Goal: Transaction & Acquisition: Book appointment/travel/reservation

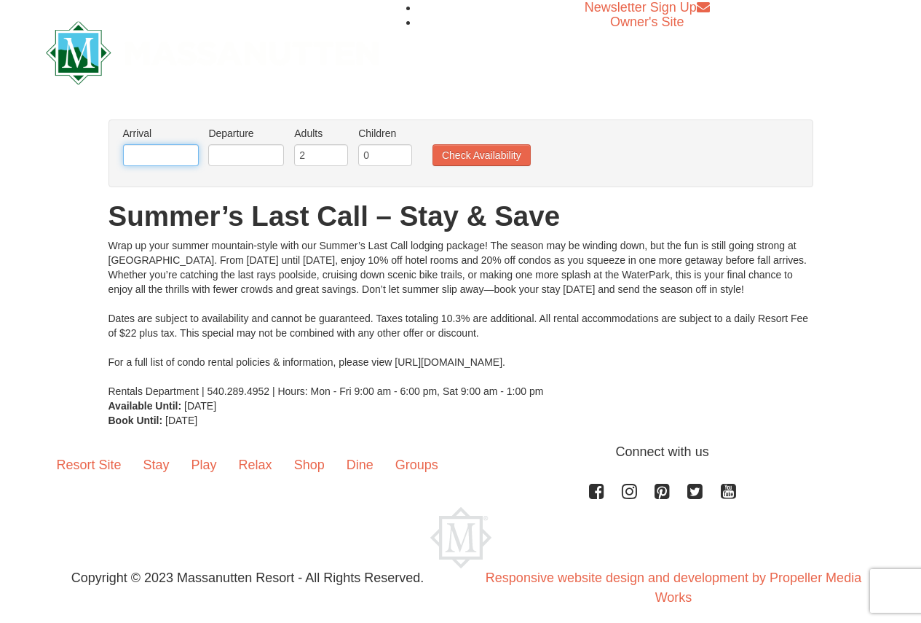
click at [154, 154] on input "text" at bounding box center [161, 155] width 76 height 22
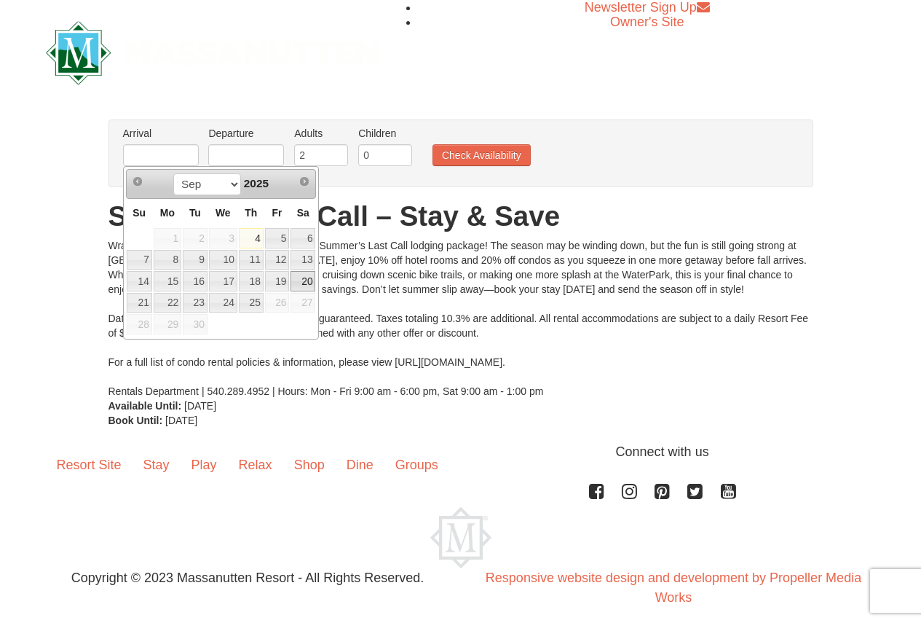
click at [308, 283] on link "20" at bounding box center [303, 281] width 25 height 20
type input "[DATE]"
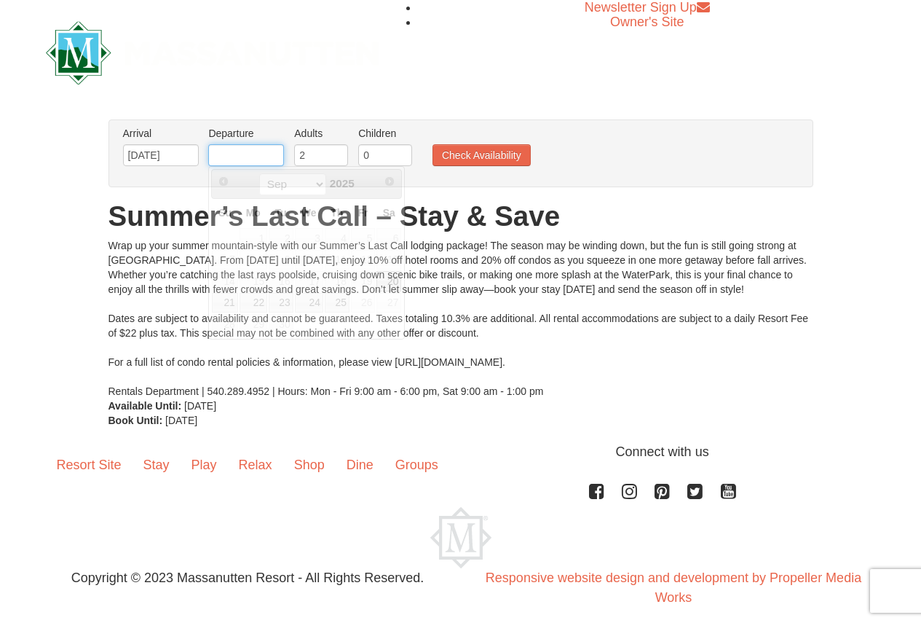
click at [252, 154] on input "text" at bounding box center [246, 155] width 76 height 22
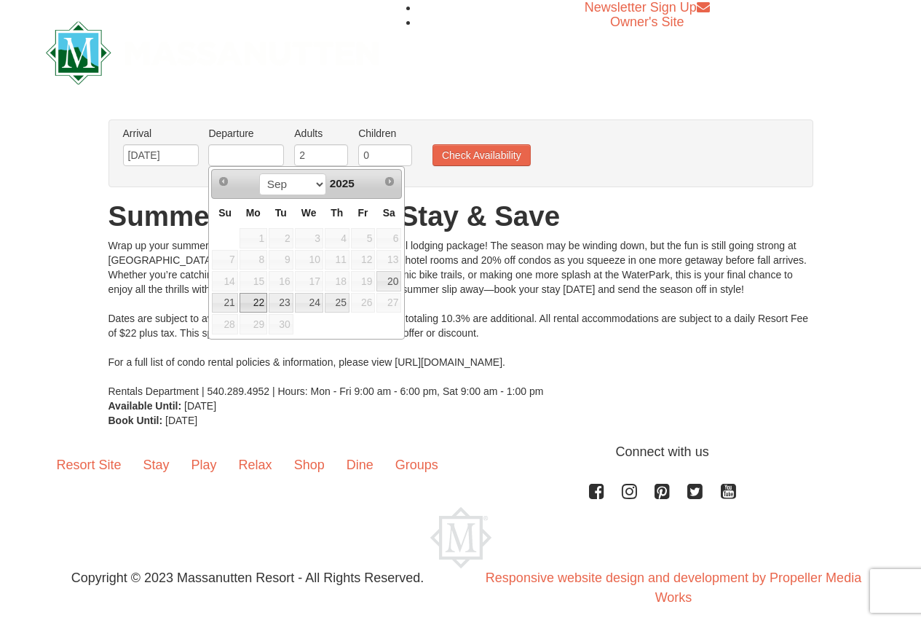
click at [256, 298] on link "22" at bounding box center [254, 303] width 28 height 20
type input "[DATE]"
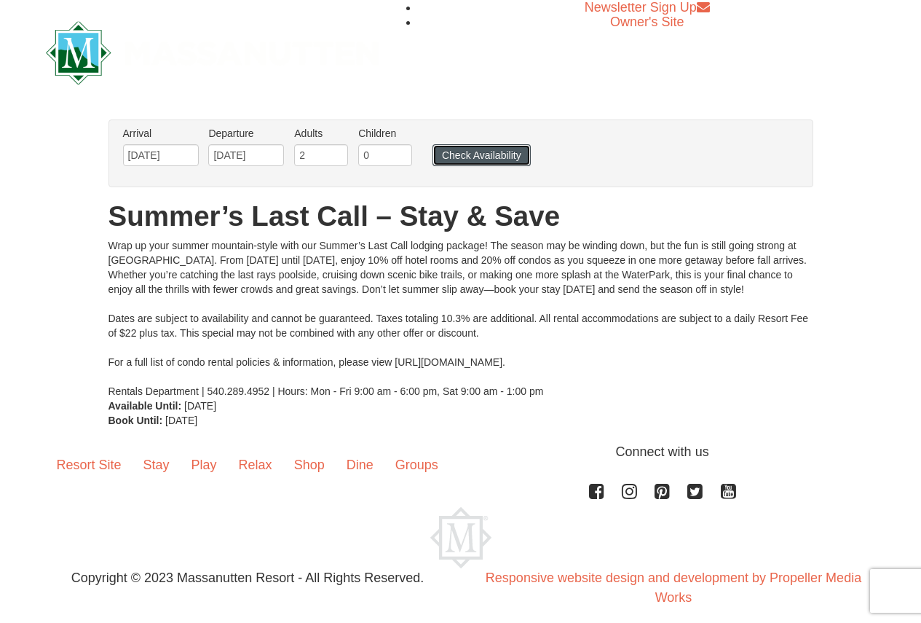
click at [459, 151] on button "Check Availability" at bounding box center [482, 155] width 98 height 22
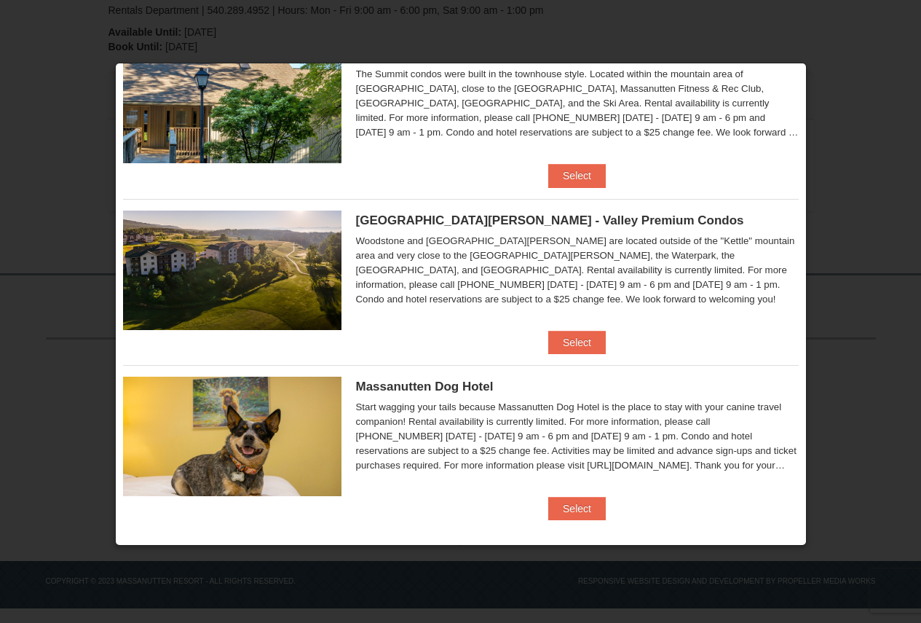
scroll to position [740, 0]
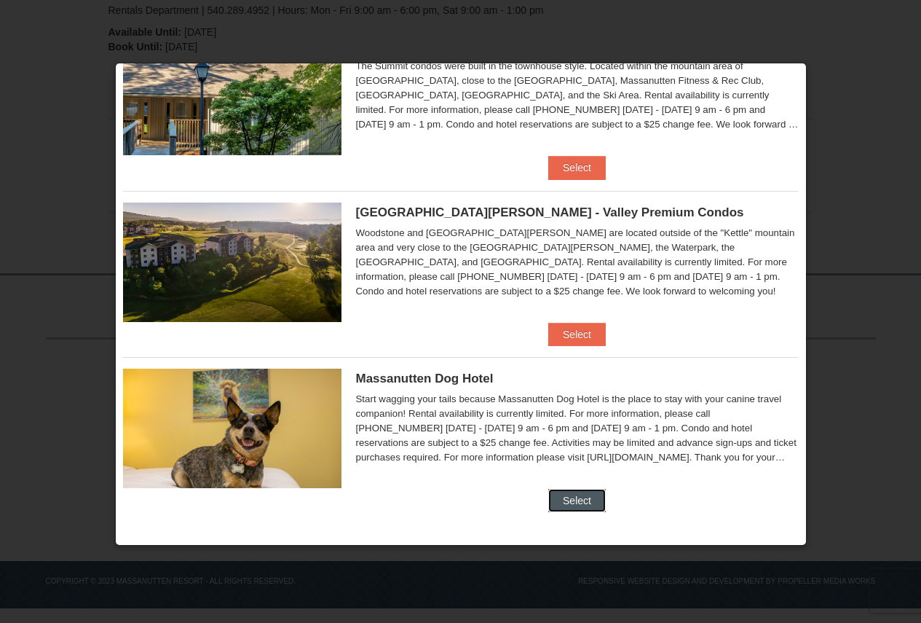
click at [575, 497] on button "Select" at bounding box center [577, 500] width 58 height 23
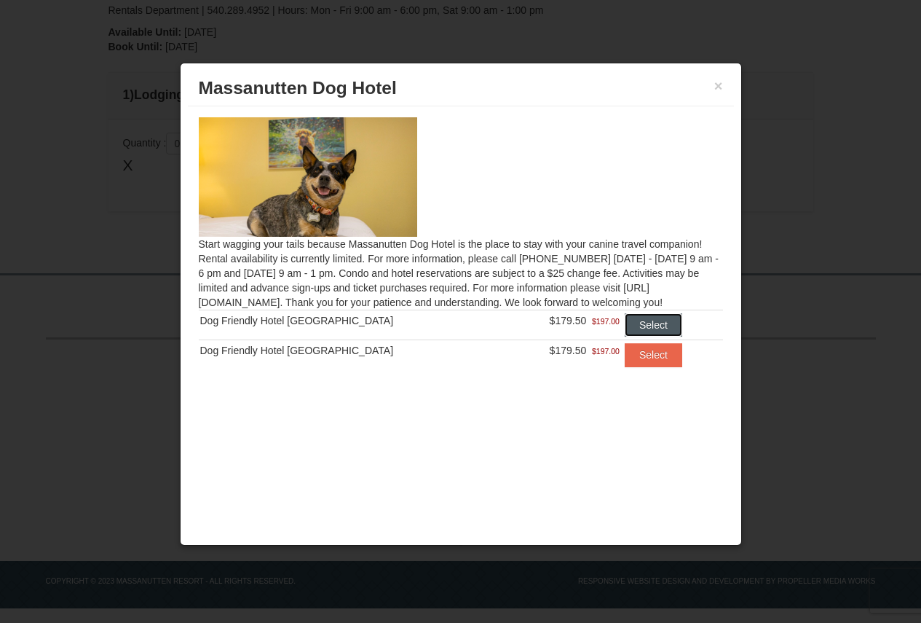
click at [645, 331] on button "Select" at bounding box center [654, 324] width 58 height 23
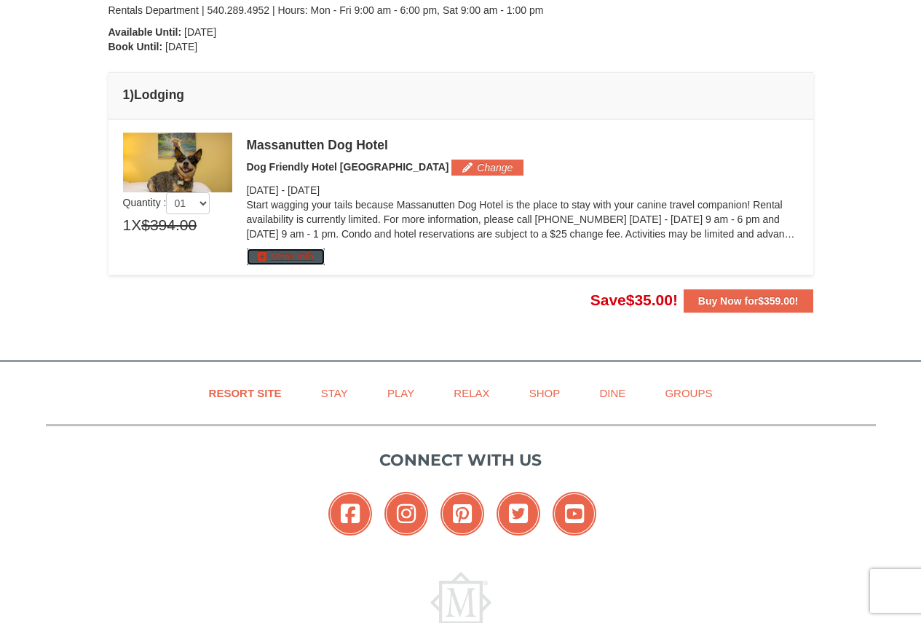
click at [293, 255] on button "More Info" at bounding box center [286, 256] width 78 height 16
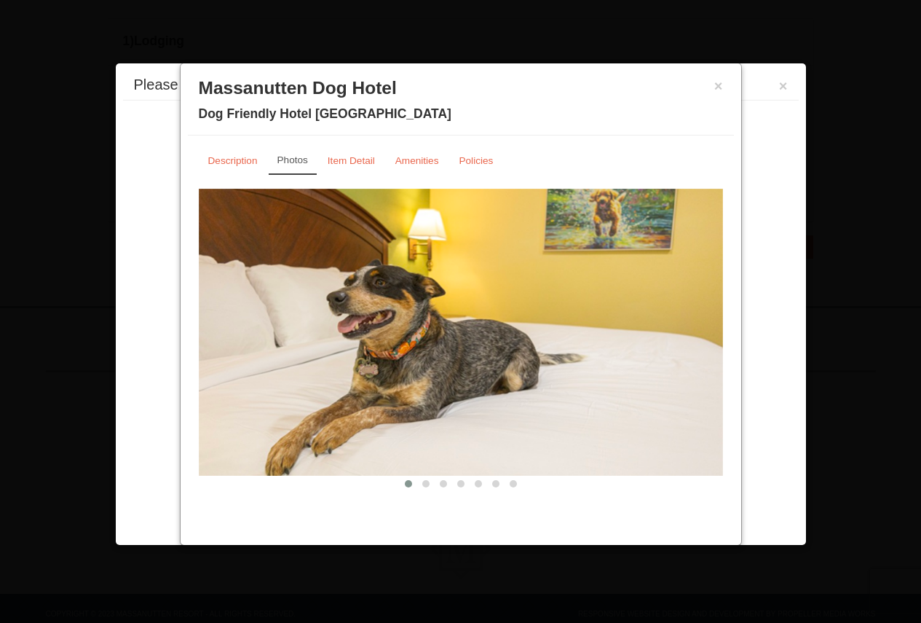
scroll to position [432, 0]
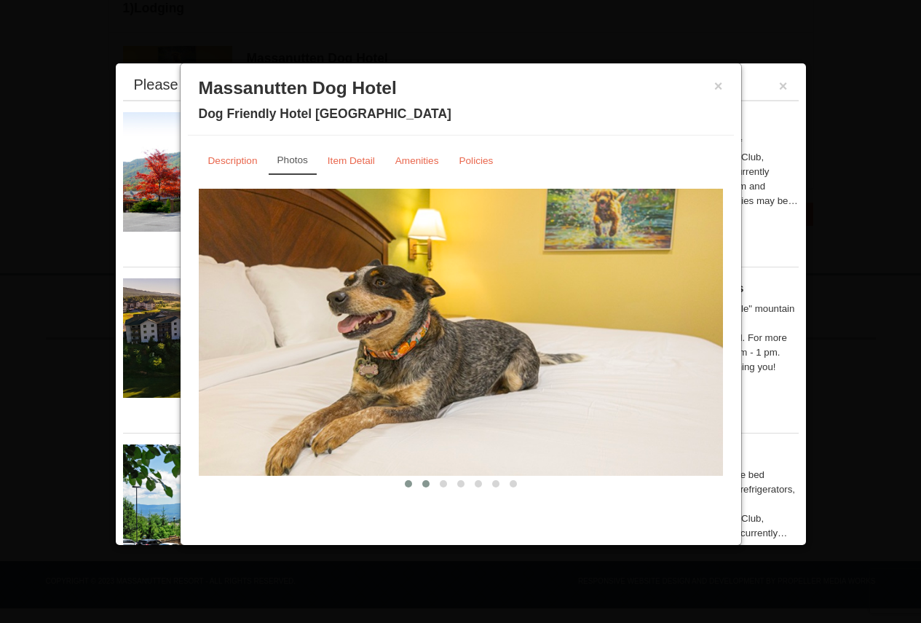
click at [425, 486] on span at bounding box center [425, 483] width 7 height 7
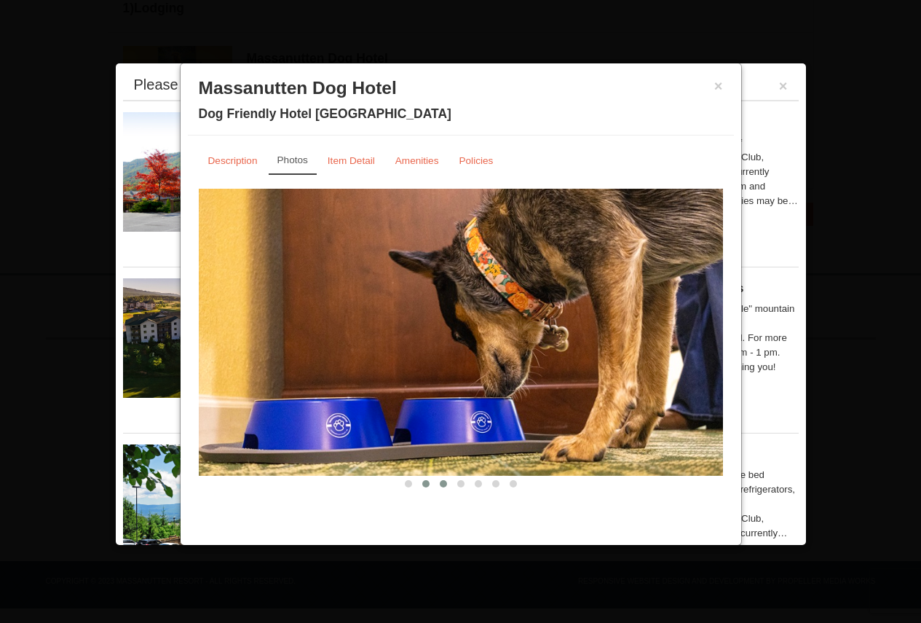
click at [444, 486] on span at bounding box center [443, 483] width 7 height 7
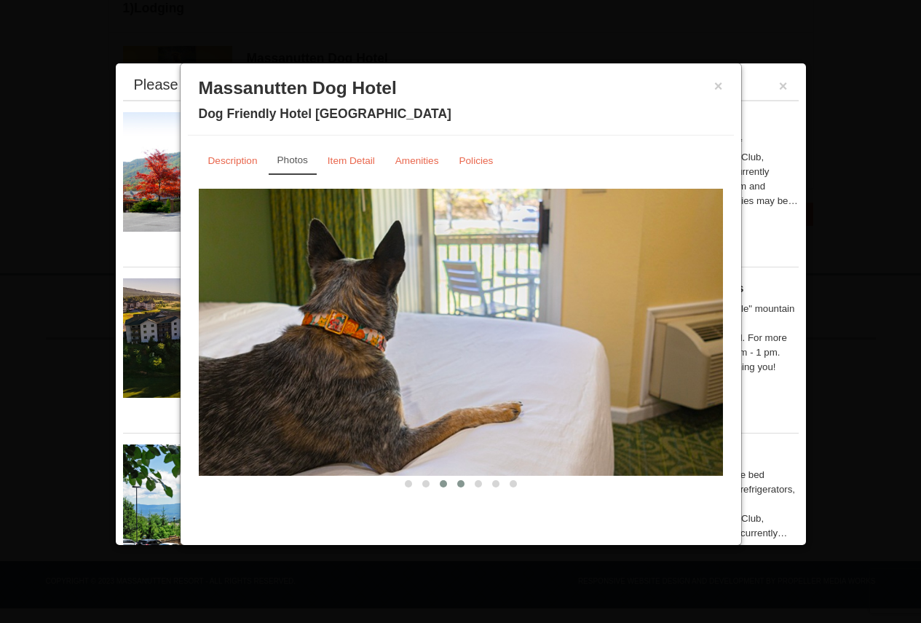
click at [462, 483] on span at bounding box center [460, 483] width 7 height 7
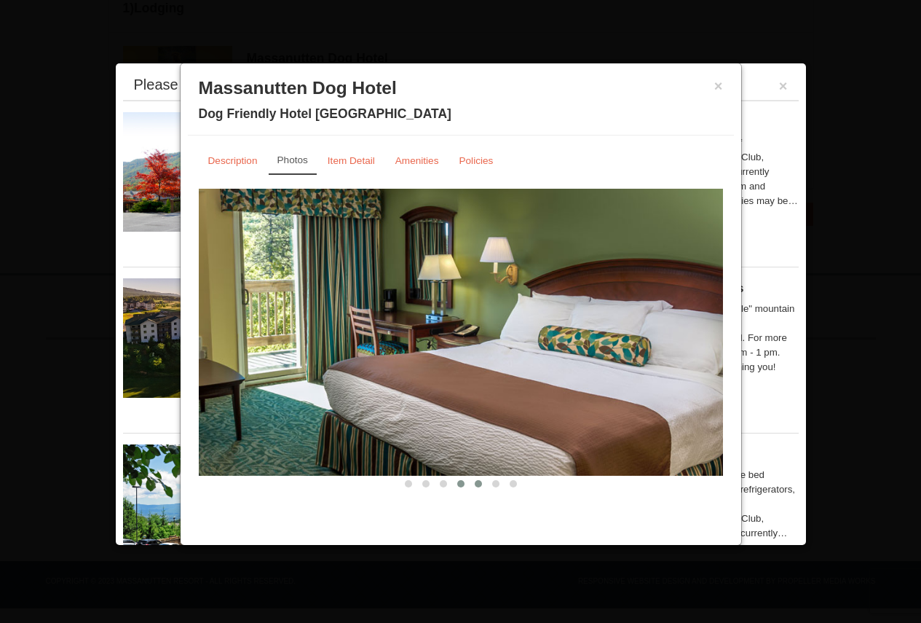
click at [481, 484] on span at bounding box center [478, 483] width 7 height 7
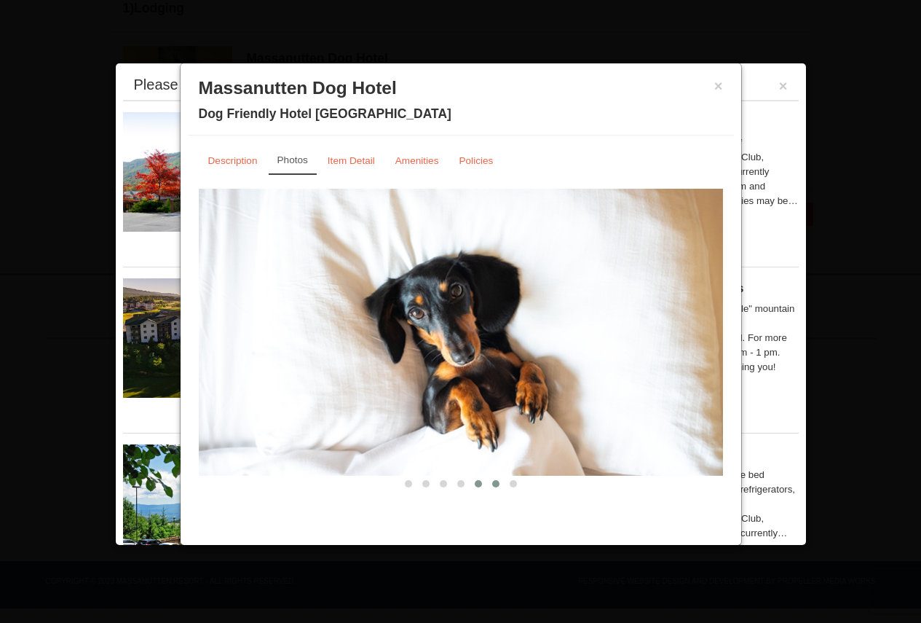
click at [494, 484] on span at bounding box center [495, 483] width 7 height 7
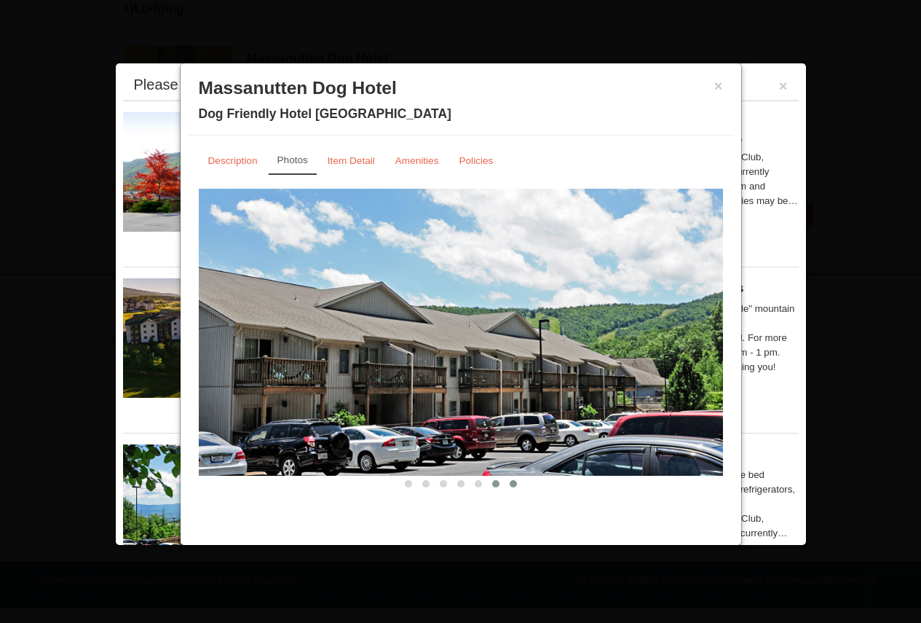
click at [513, 486] on span at bounding box center [513, 483] width 7 height 7
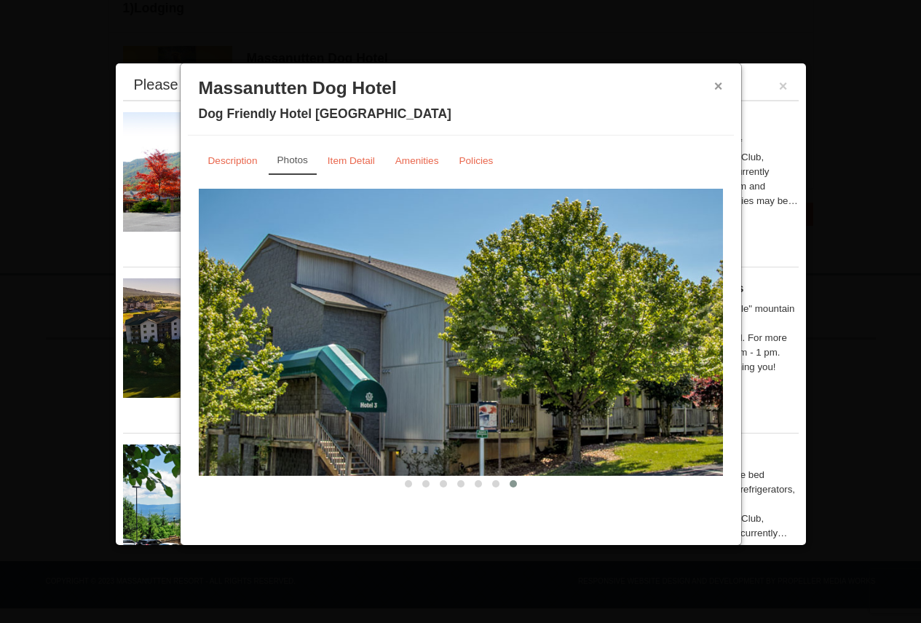
click at [717, 85] on button "×" at bounding box center [718, 86] width 9 height 15
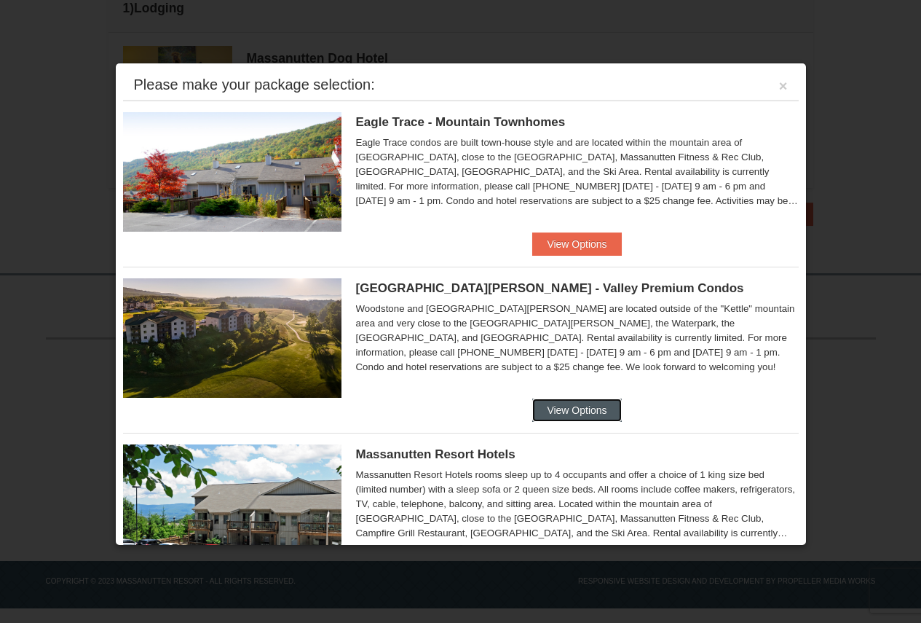
click at [577, 405] on button "View Options" at bounding box center [576, 409] width 89 height 23
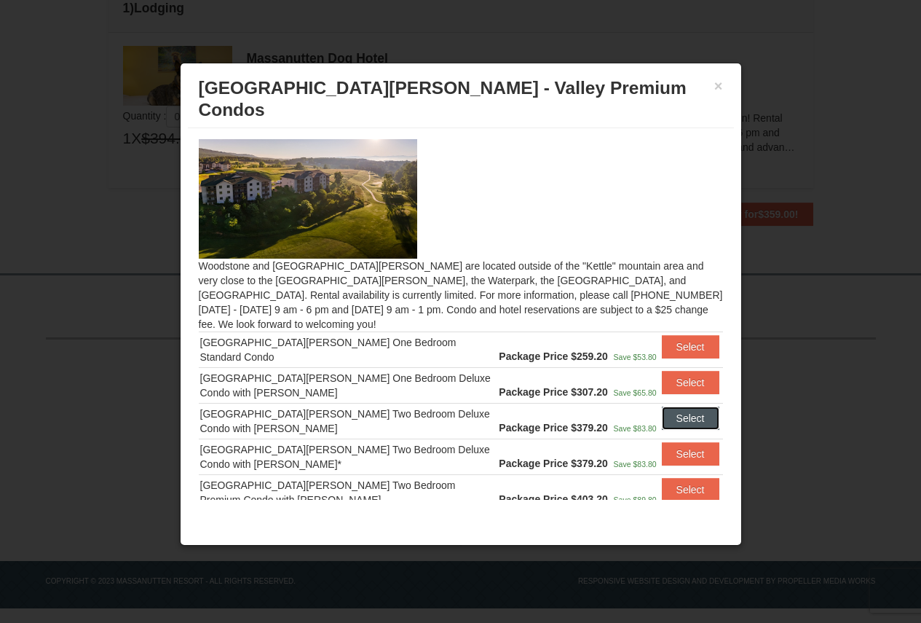
click at [671, 406] on button "Select" at bounding box center [691, 417] width 58 height 23
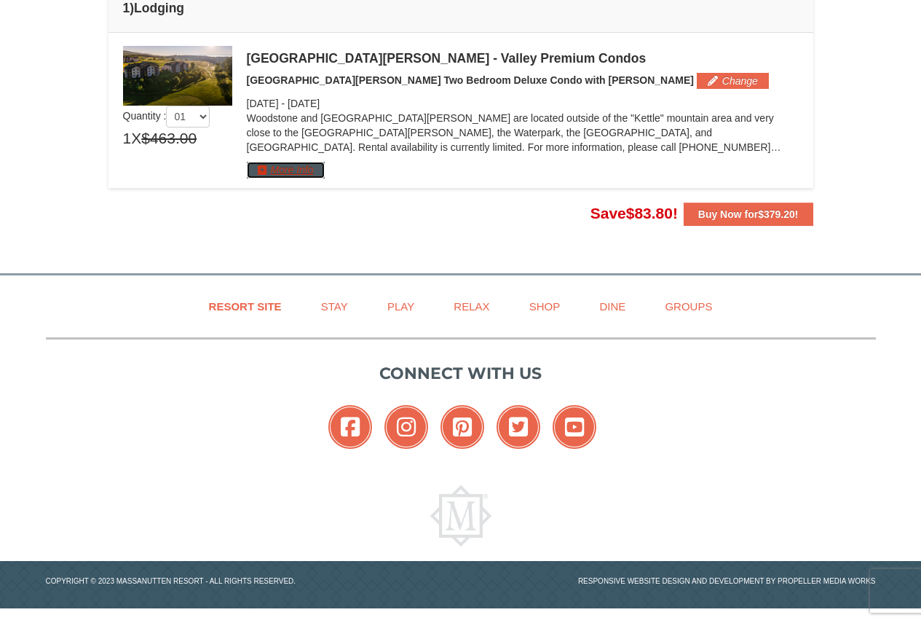
click at [289, 167] on button "More Info" at bounding box center [286, 170] width 78 height 16
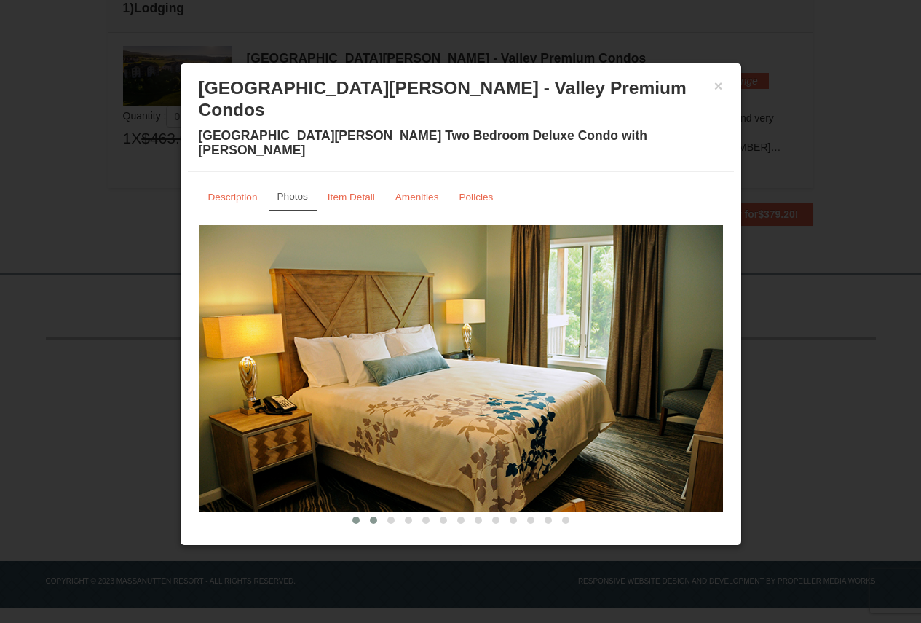
click at [372, 516] on span at bounding box center [373, 519] width 7 height 7
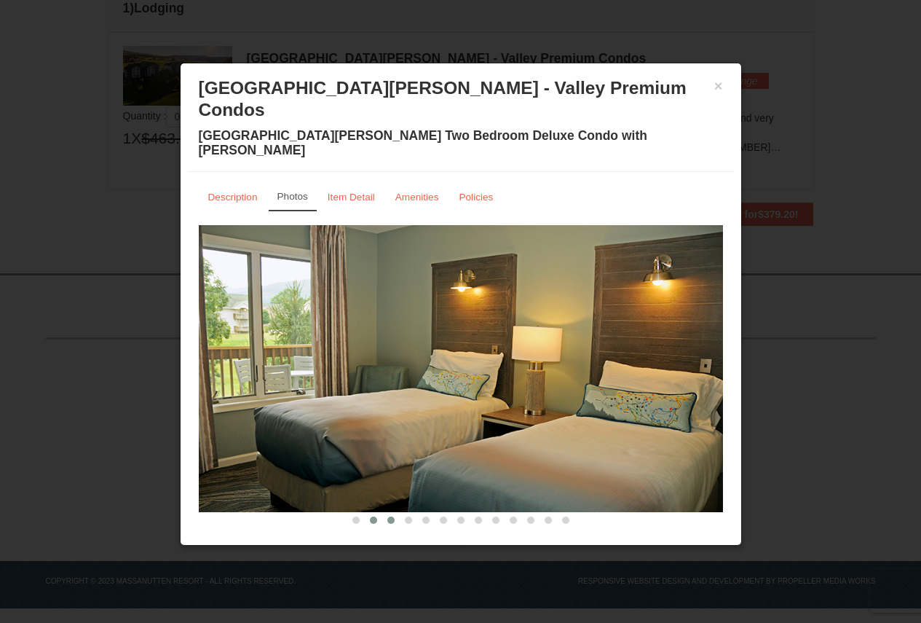
click at [384, 513] on button at bounding box center [390, 520] width 17 height 15
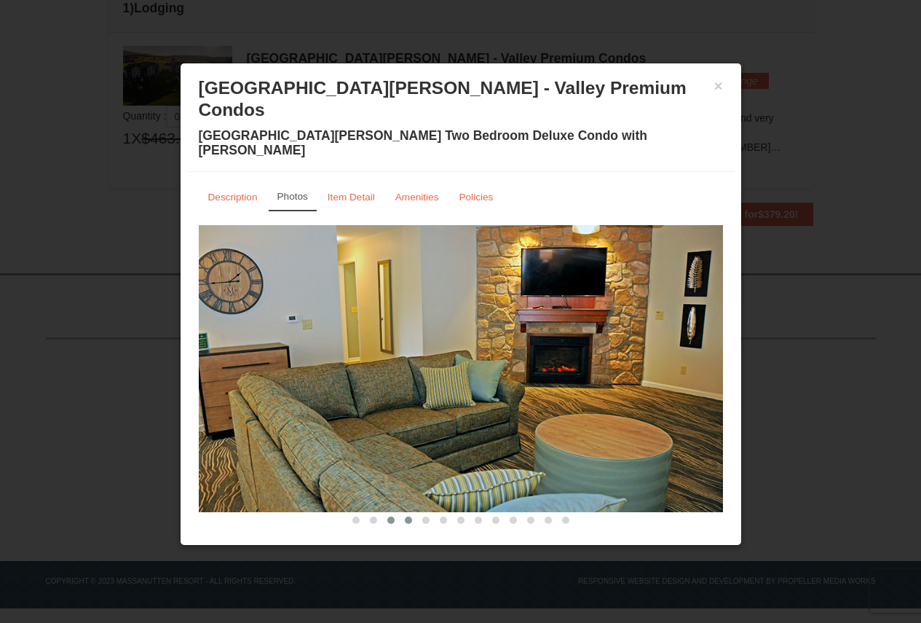
click at [406, 516] on span at bounding box center [408, 519] width 7 height 7
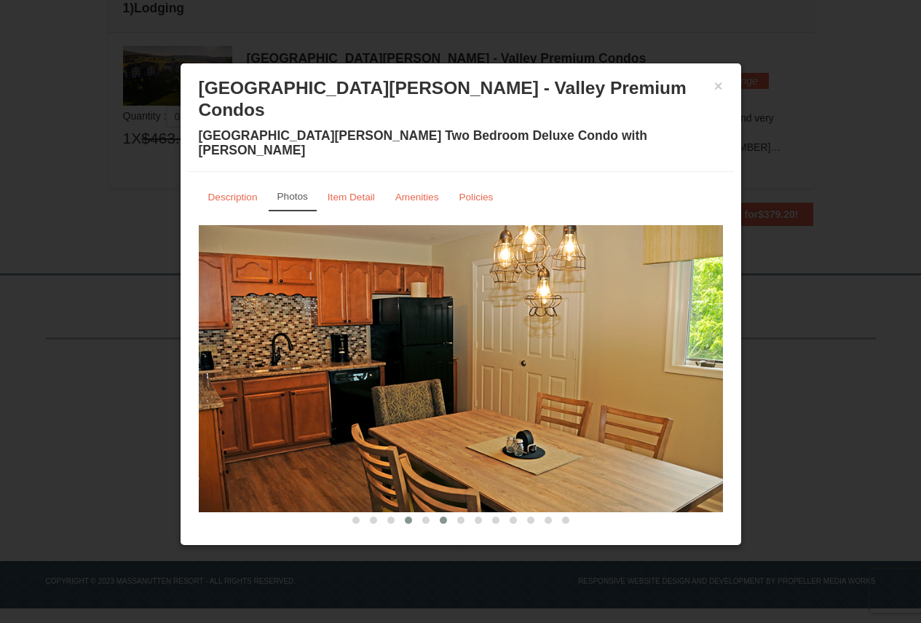
click at [438, 513] on button at bounding box center [443, 520] width 17 height 15
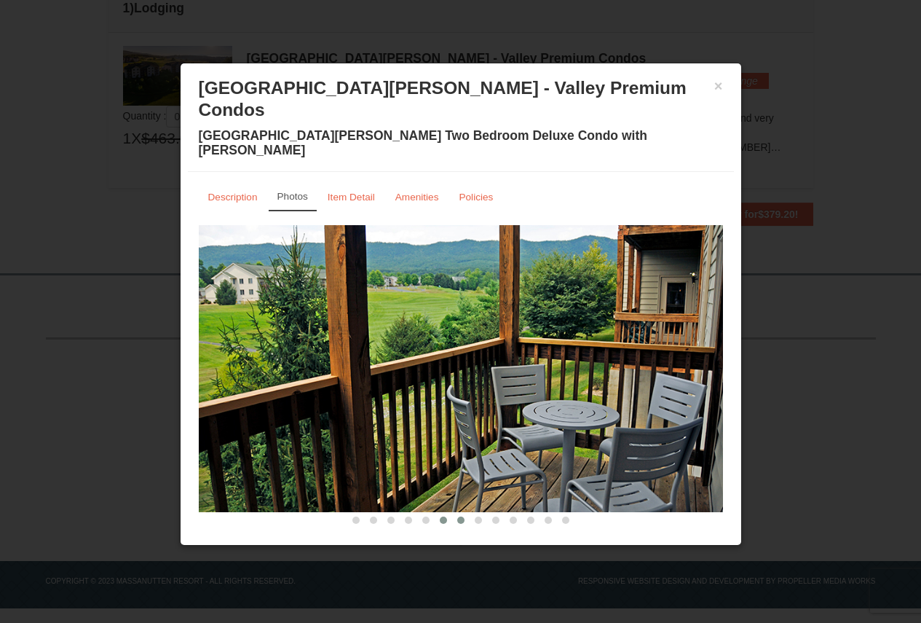
click at [460, 516] on span at bounding box center [460, 519] width 7 height 7
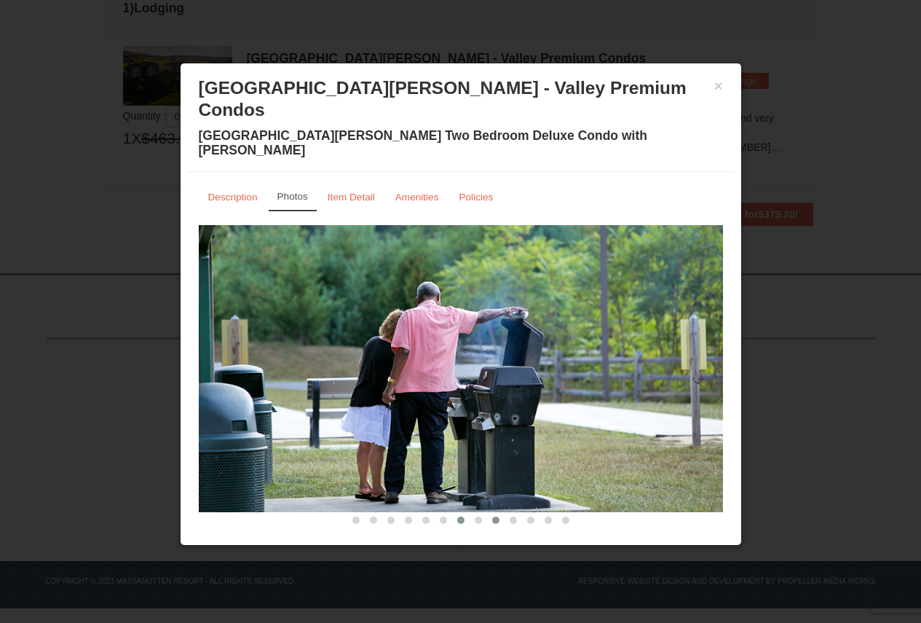
click at [491, 513] on button at bounding box center [495, 520] width 17 height 15
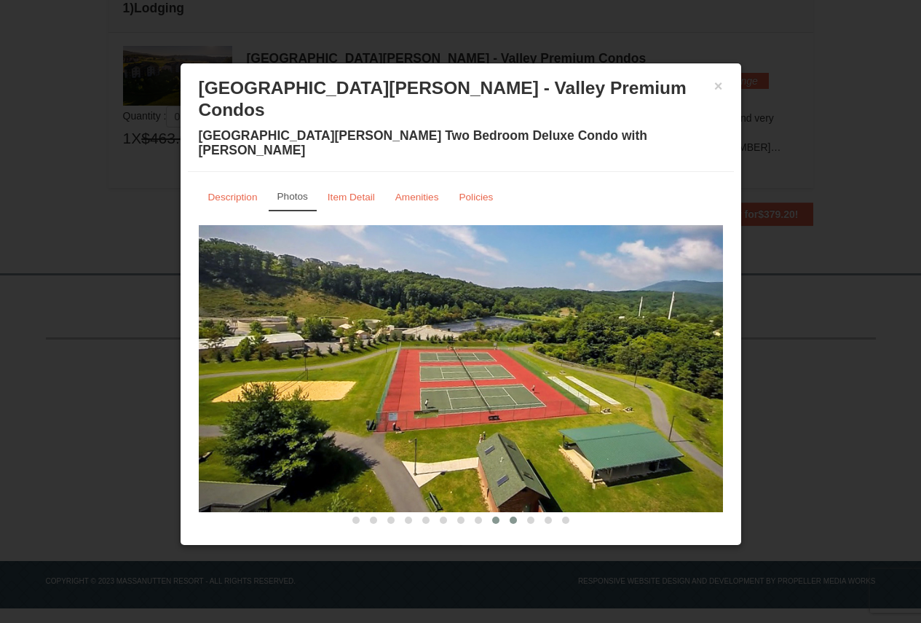
click at [520, 513] on button at bounding box center [513, 520] width 17 height 15
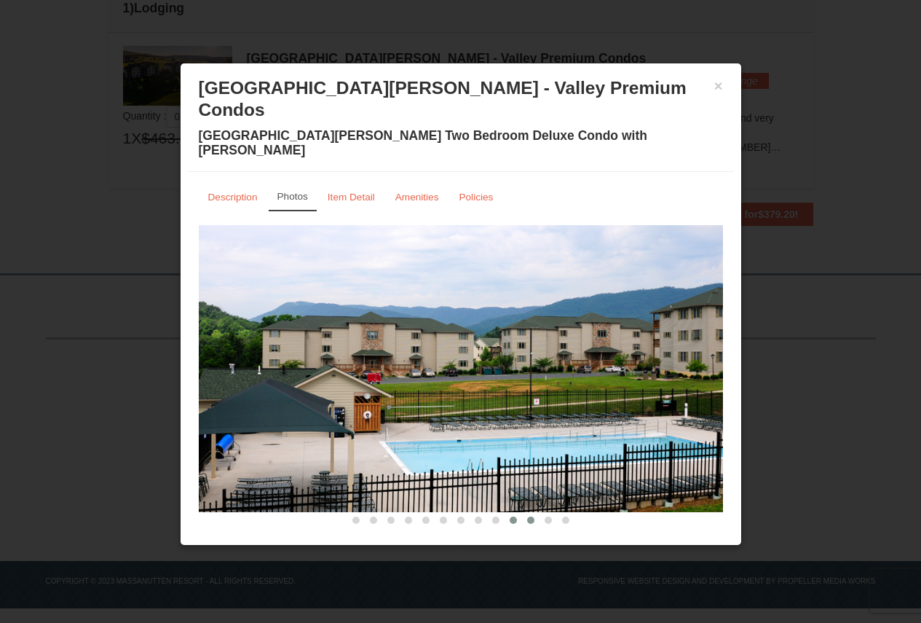
click at [534, 516] on span at bounding box center [530, 519] width 7 height 7
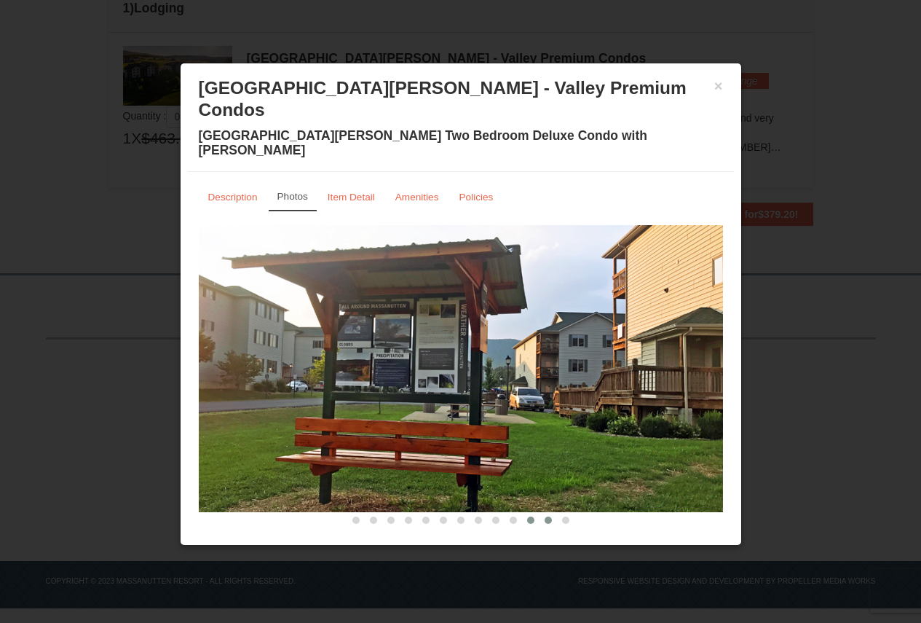
click at [552, 513] on button at bounding box center [548, 520] width 17 height 15
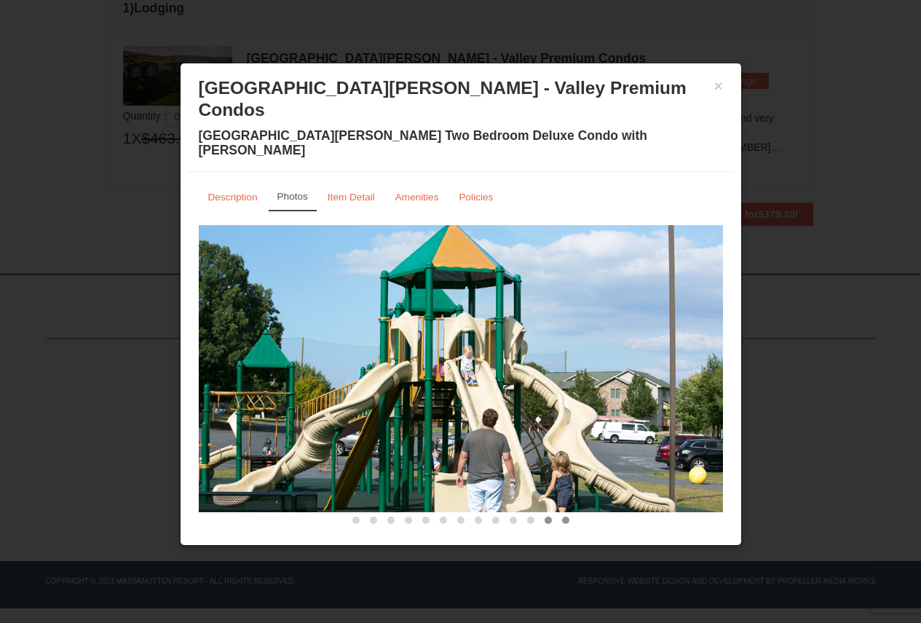
click at [561, 513] on button at bounding box center [565, 520] width 17 height 15
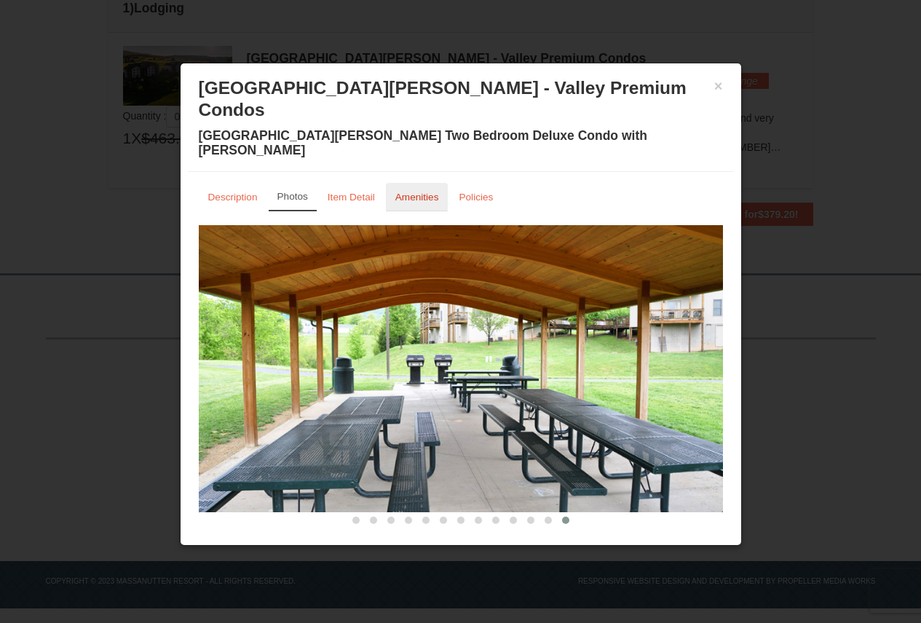
click at [428, 192] on small "Amenities" at bounding box center [417, 197] width 44 height 11
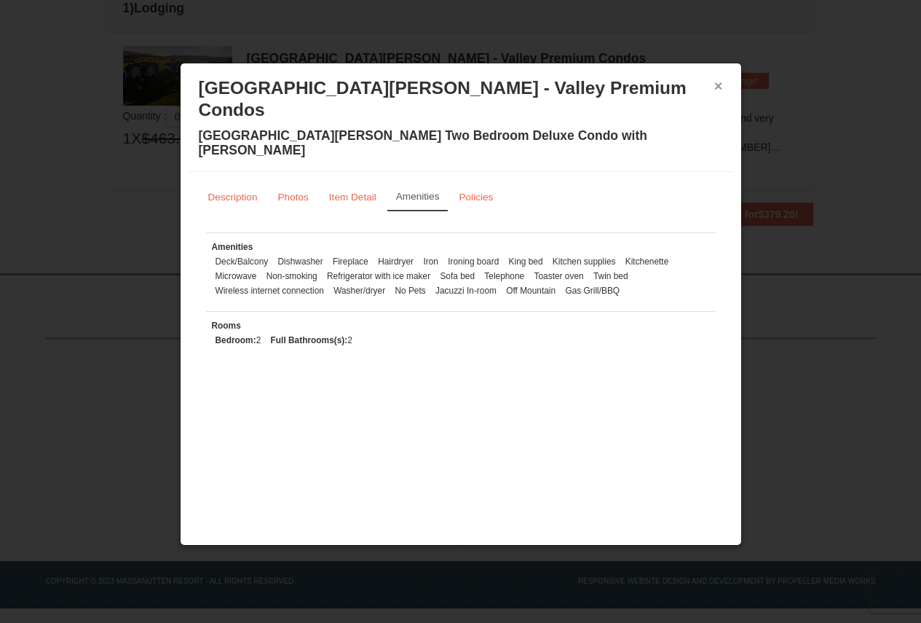
click at [714, 89] on button "×" at bounding box center [718, 86] width 9 height 15
